Goal: Use online tool/utility: Utilize a website feature to perform a specific function

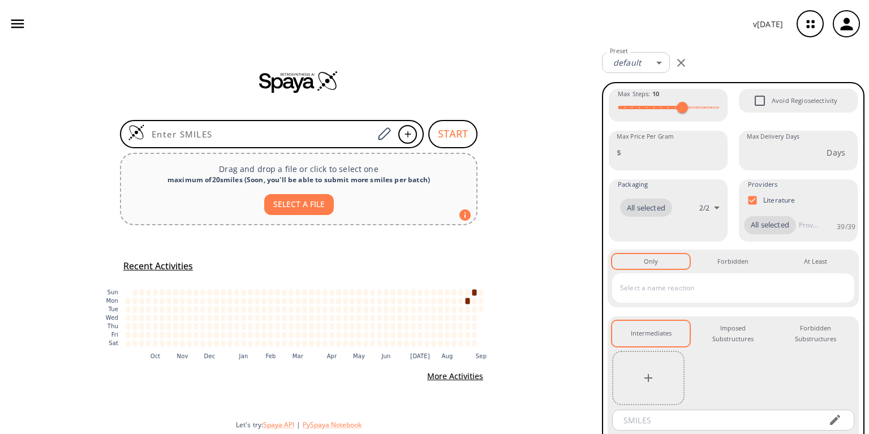
click at [16, 22] on icon "button" at bounding box center [17, 23] width 17 height 17
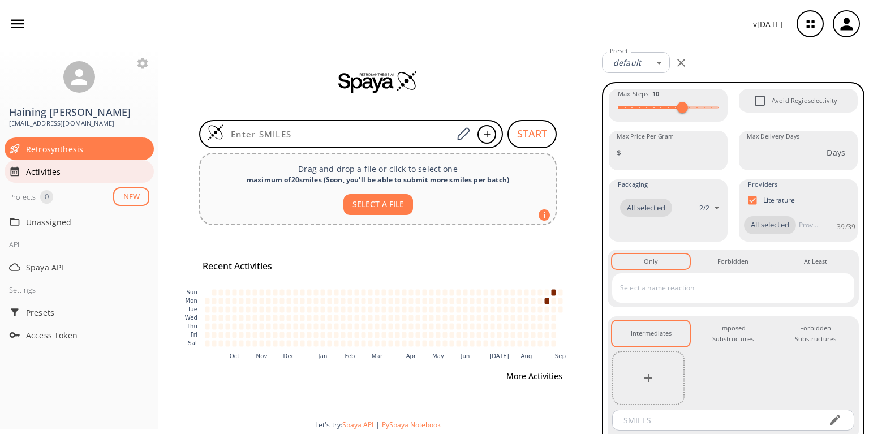
click at [36, 166] on div "Activities" at bounding box center [79, 171] width 149 height 23
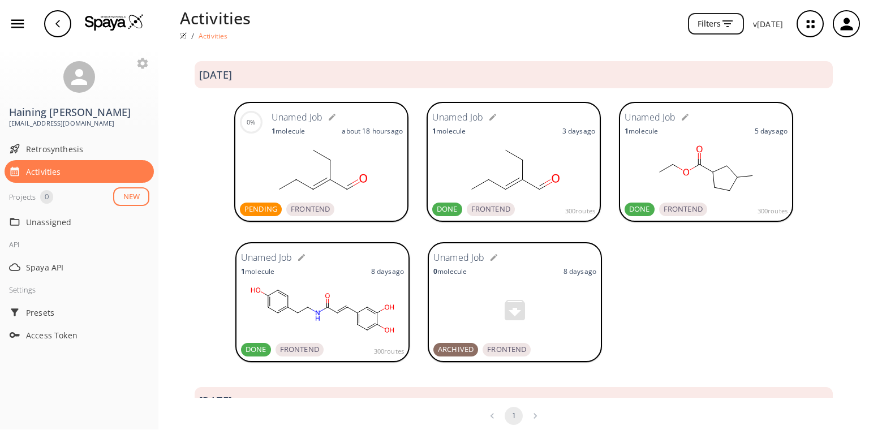
click at [306, 183] on rect at bounding box center [321, 169] width 163 height 57
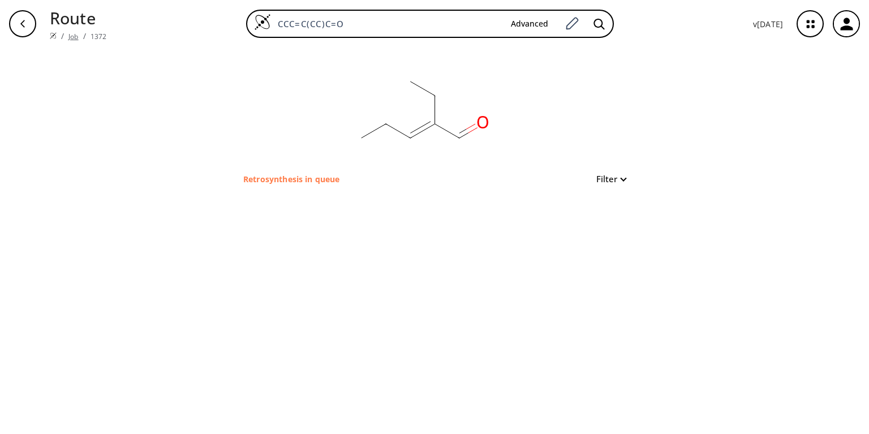
click at [68, 32] on link "Job" at bounding box center [73, 37] width 10 height 10
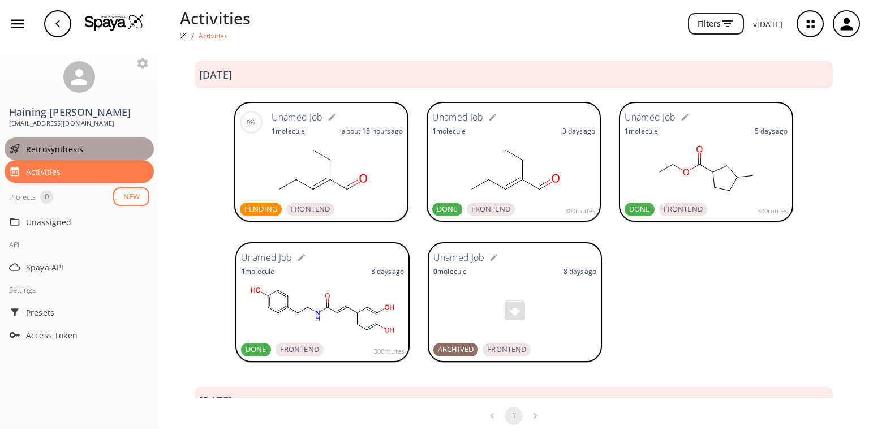
click at [46, 143] on span "Retrosynthesis" at bounding box center [87, 149] width 123 height 12
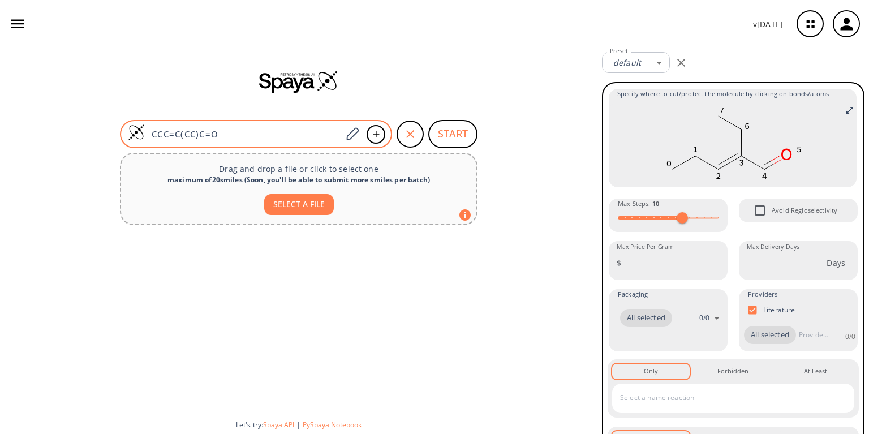
click at [305, 135] on input "CCC=C(CC)C=O" at bounding box center [243, 133] width 197 height 11
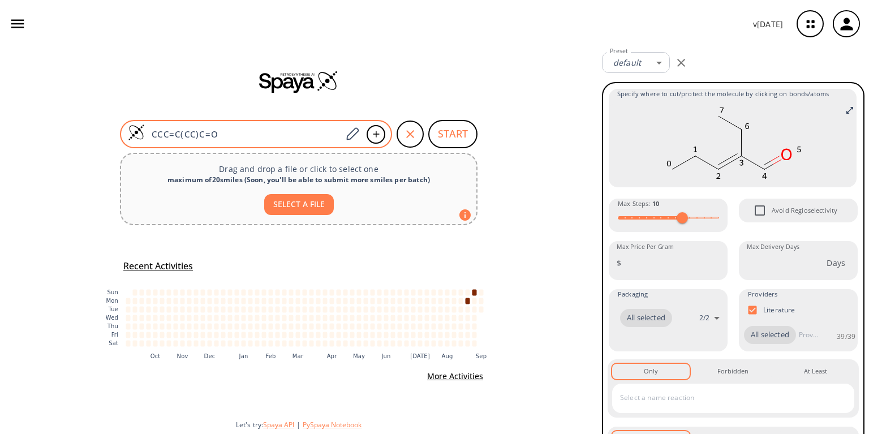
click at [305, 135] on input "CCC=C(CC)C=O" at bounding box center [243, 133] width 197 height 11
paste input "(C)C(C)C(=O)O"
type input "CC(C)C(C)C(=O)OC=O"
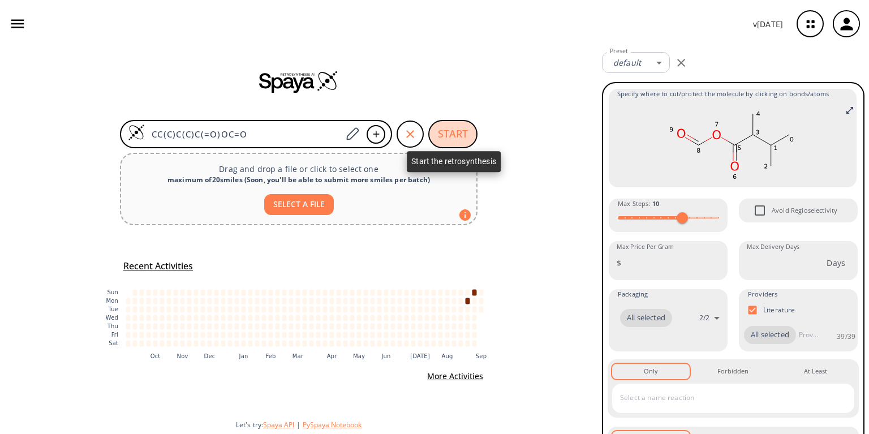
click at [458, 130] on button "START" at bounding box center [452, 134] width 49 height 28
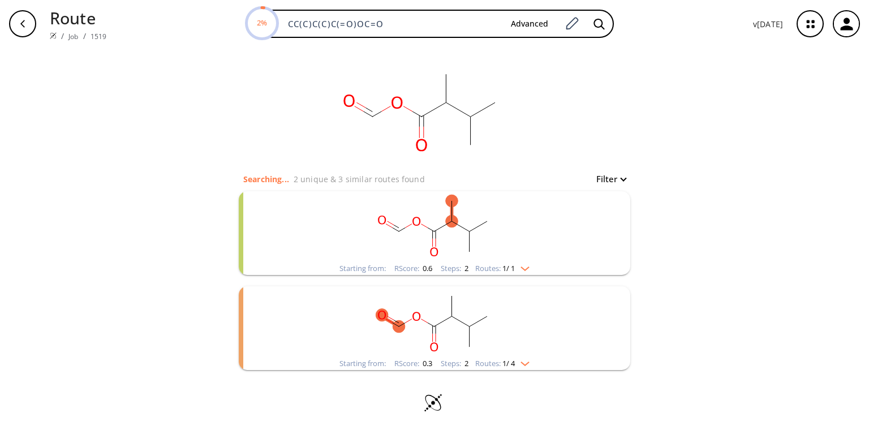
click at [534, 262] on div "Starting from: RScore : 0.6 Steps : 2 Routes: 1 / 1" at bounding box center [434, 268] width 207 height 13
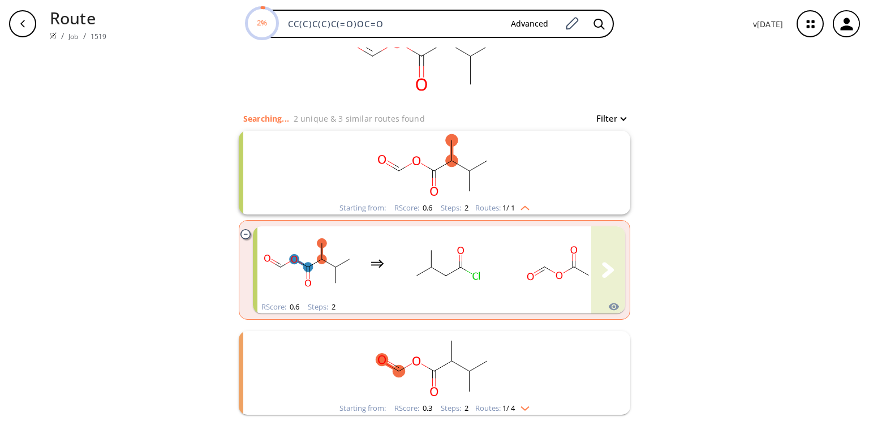
scroll to position [91, 0]
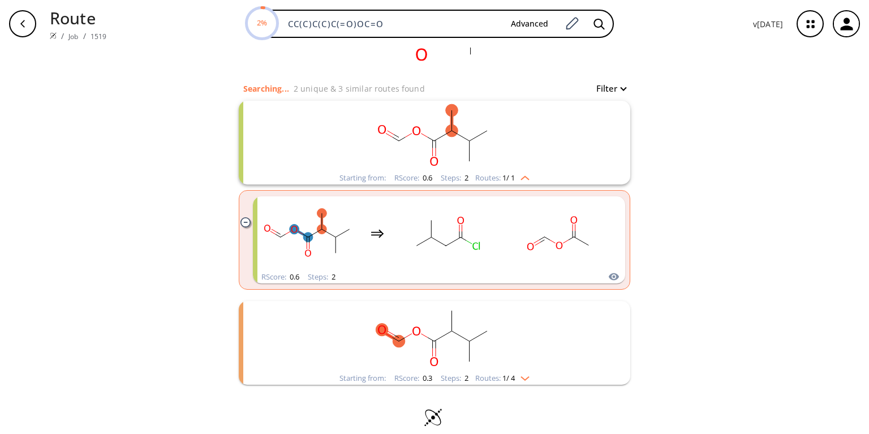
click at [522, 373] on img "clusters" at bounding box center [522, 376] width 15 height 9
